Goal: Find specific page/section: Find specific page/section

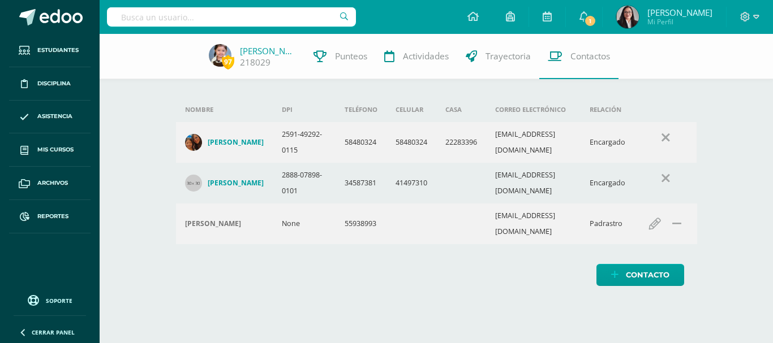
click at [216, 15] on input "text" at bounding box center [231, 16] width 249 height 19
type input "[PERSON_NAME]"
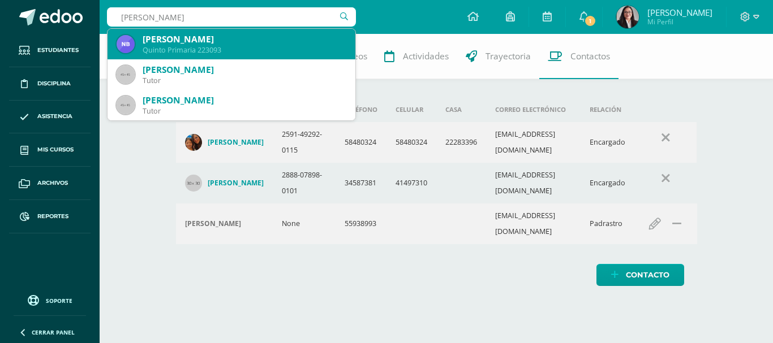
click at [212, 42] on div "[PERSON_NAME]" at bounding box center [245, 39] width 204 height 12
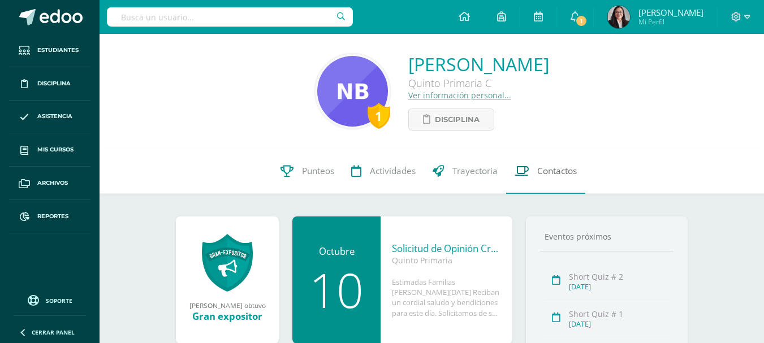
click at [570, 174] on span "Contactos" at bounding box center [557, 171] width 40 height 12
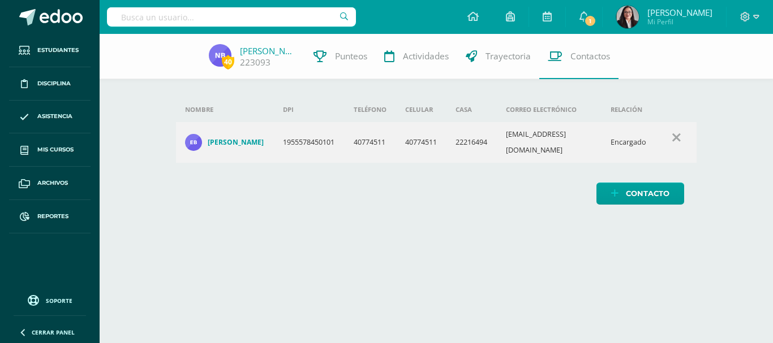
click at [299, 227] on html "Estudiantes Disciplina Asistencia Mis cursos Archivos Reportes Soporte Ayuda Re…" at bounding box center [386, 113] width 773 height 227
